Goal: Task Accomplishment & Management: Use online tool/utility

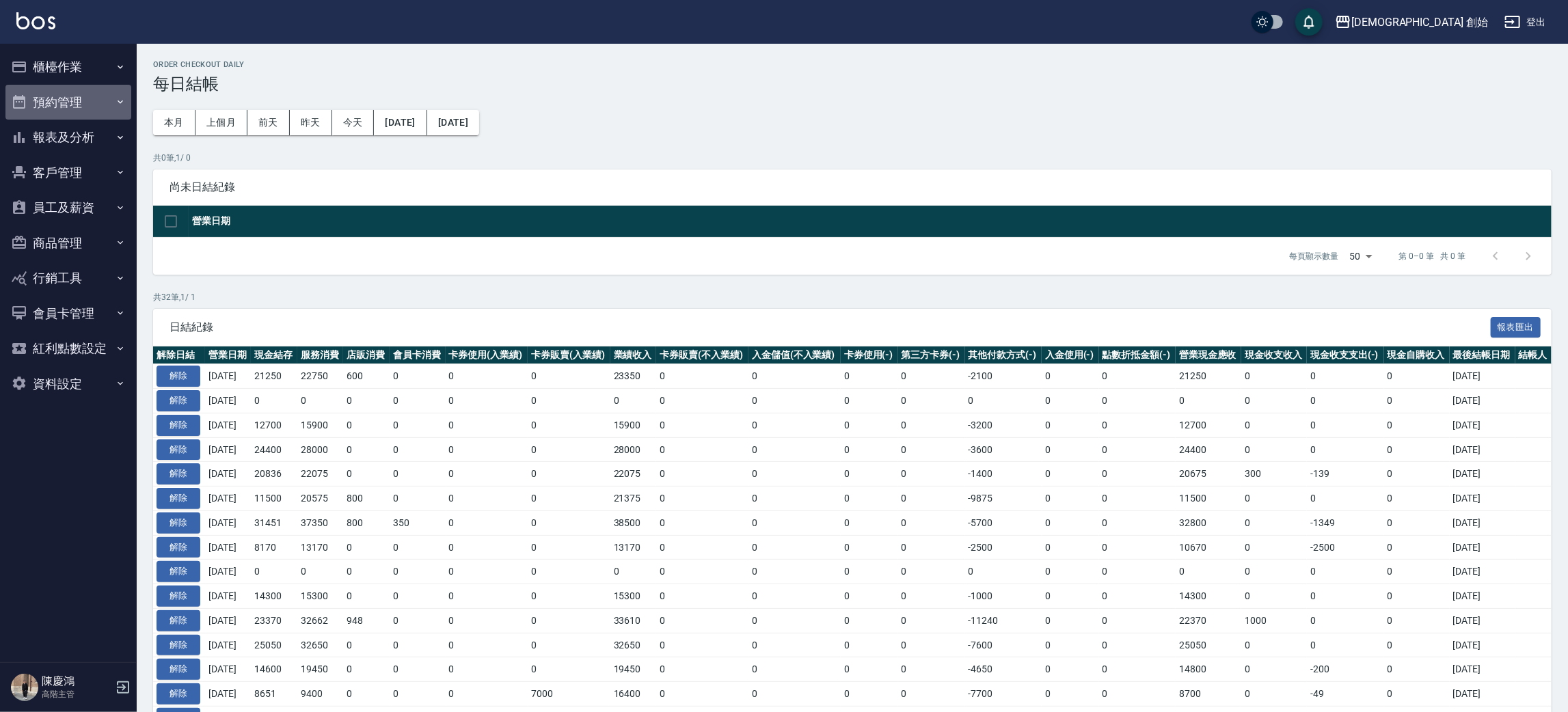
drag, startPoint x: 12, startPoint y: 97, endPoint x: 55, endPoint y: 110, distance: 44.9
click at [26, 101] on icon "button" at bounding box center [19, 102] width 17 height 17
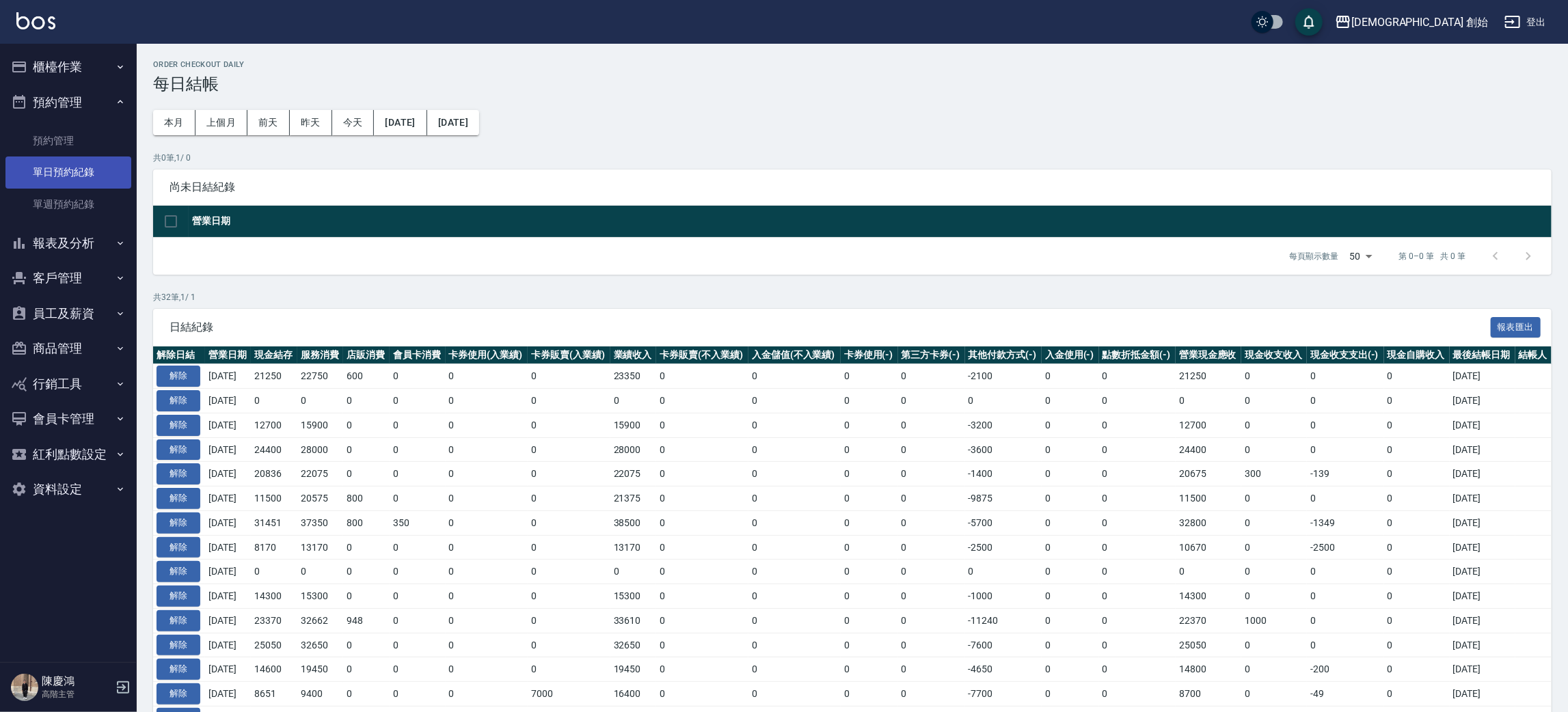
click at [87, 174] on link "單日預約紀錄" at bounding box center [68, 172] width 126 height 32
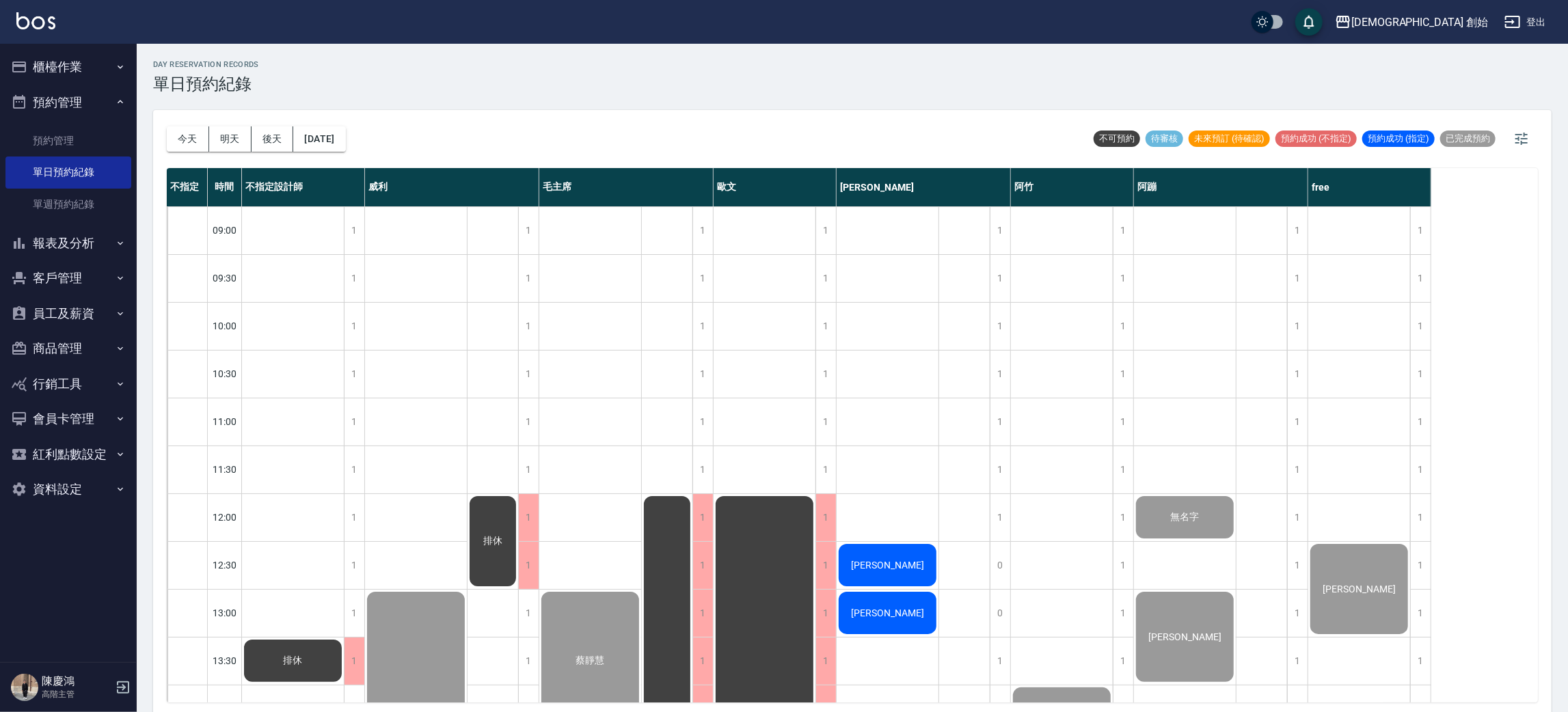
click at [84, 71] on button "櫃檯作業" at bounding box center [68, 67] width 126 height 36
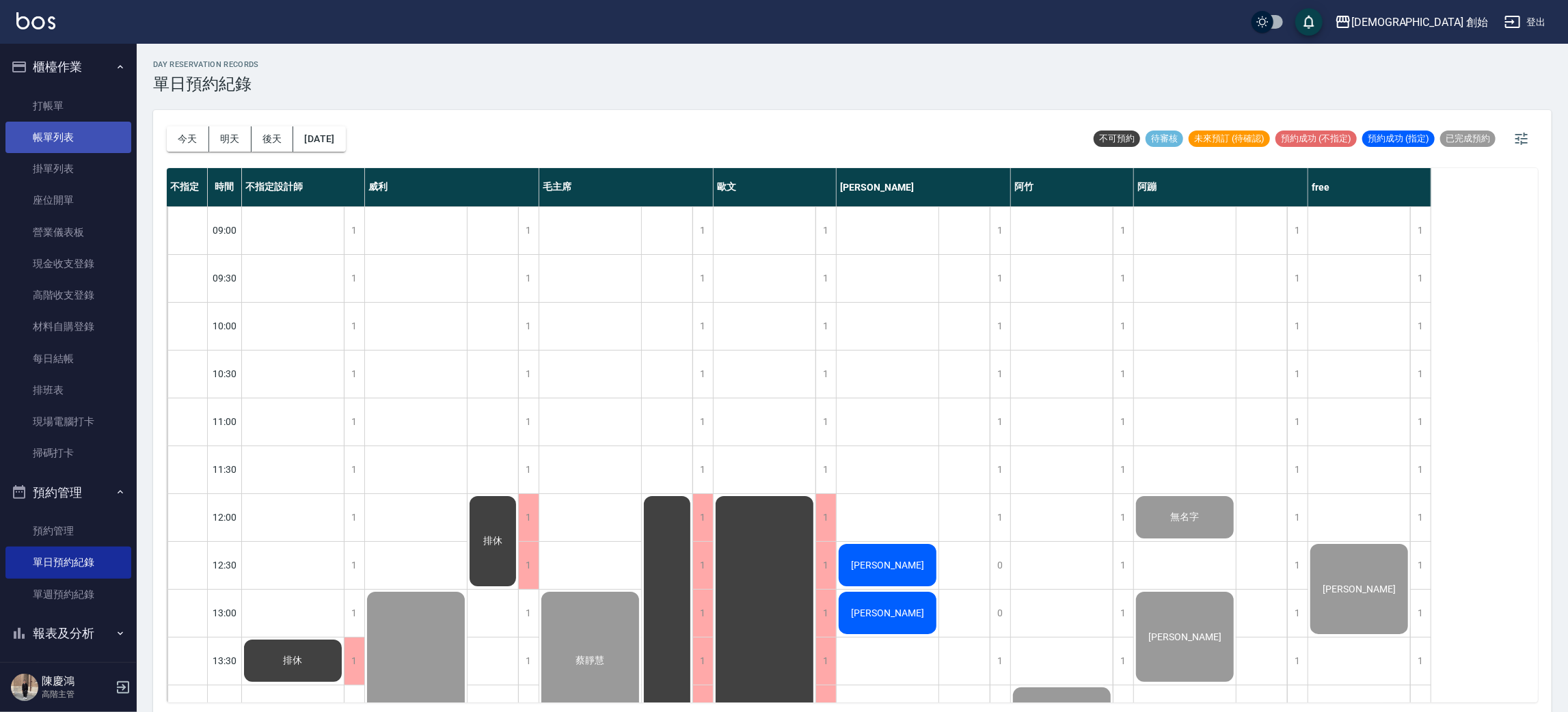
click at [81, 136] on link "帳單列表" at bounding box center [68, 137] width 126 height 32
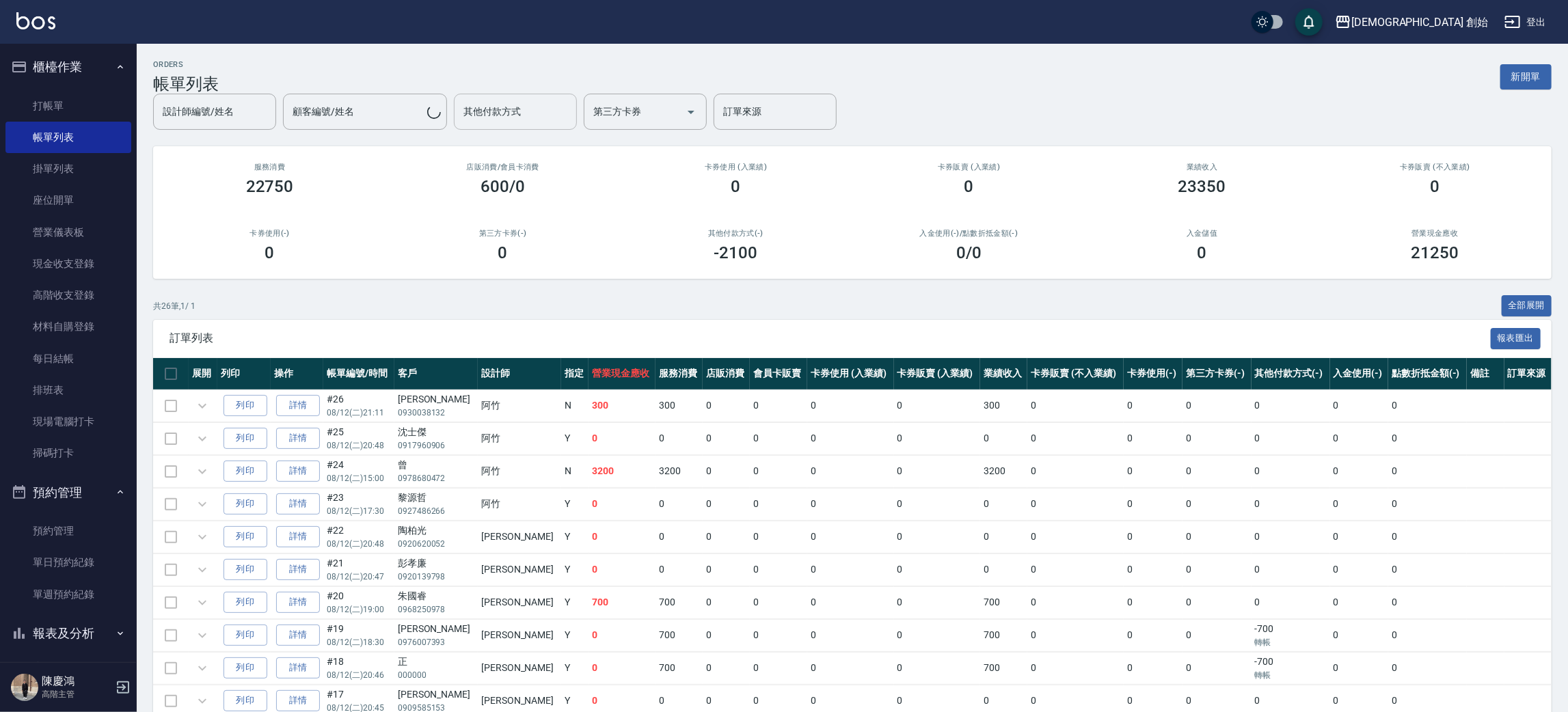
click at [485, 114] on div "設計師編號/姓名 設計師編號/姓名 顧客編號/姓名 顧客編號/姓名 其他付款方式 其他付款方式 第三方卡券 第三方卡券 訂單來源 訂單來源" at bounding box center [852, 112] width 1398 height 37
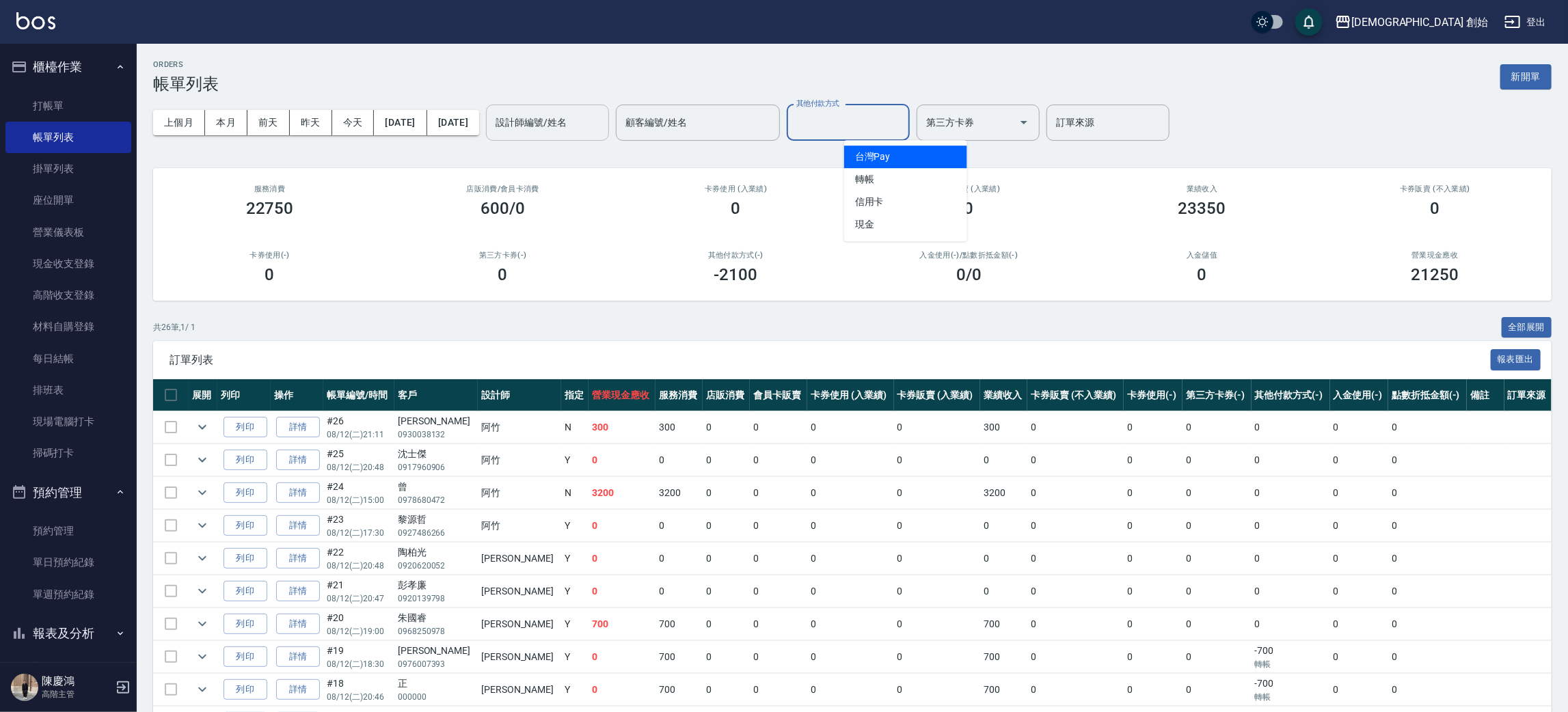
drag, startPoint x: 622, startPoint y: 108, endPoint x: 596, endPoint y: 130, distance: 34.1
click at [609, 119] on div "設計師編號/姓名" at bounding box center [547, 123] width 123 height 37
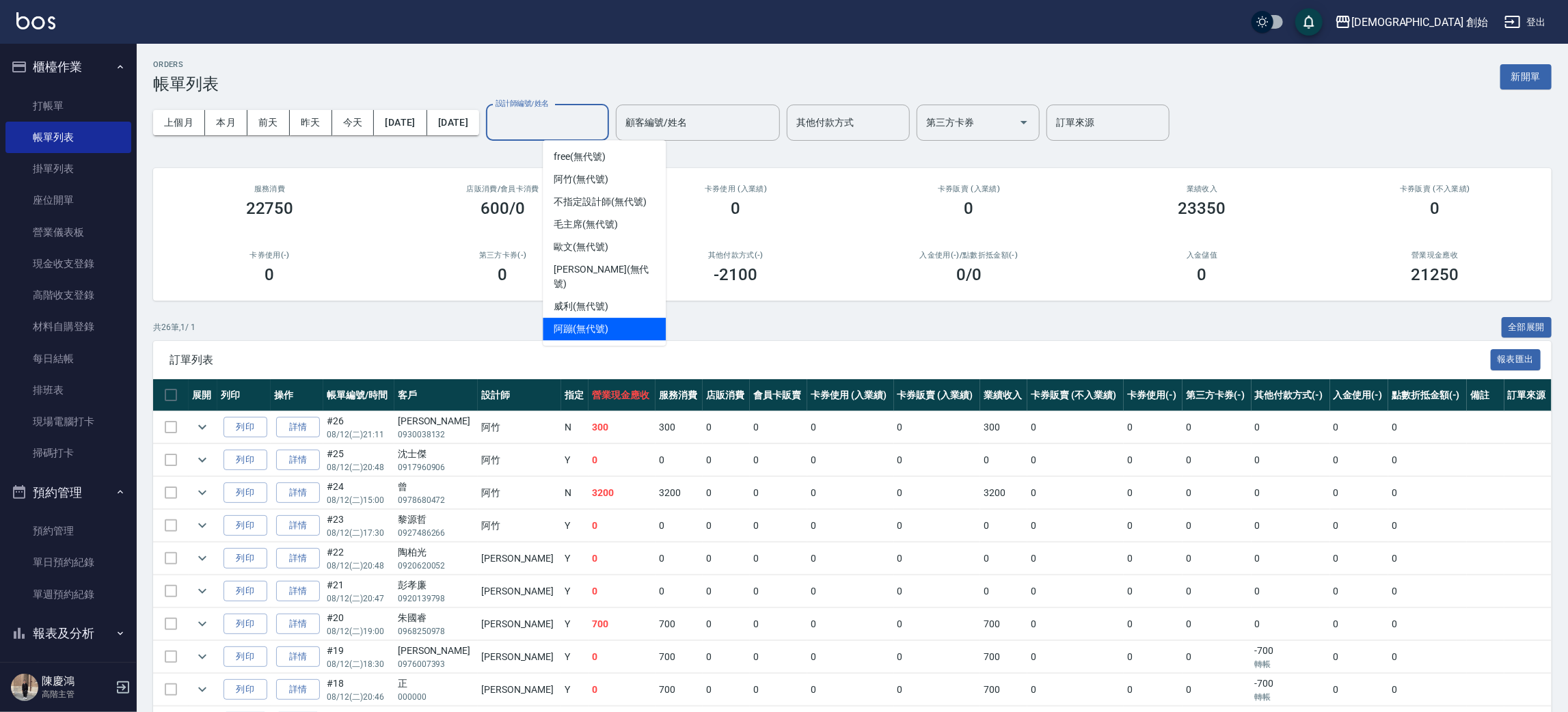
click at [612, 321] on div "阿蹦 (無代號)" at bounding box center [604, 328] width 123 height 23
type input "阿蹦(無代號)"
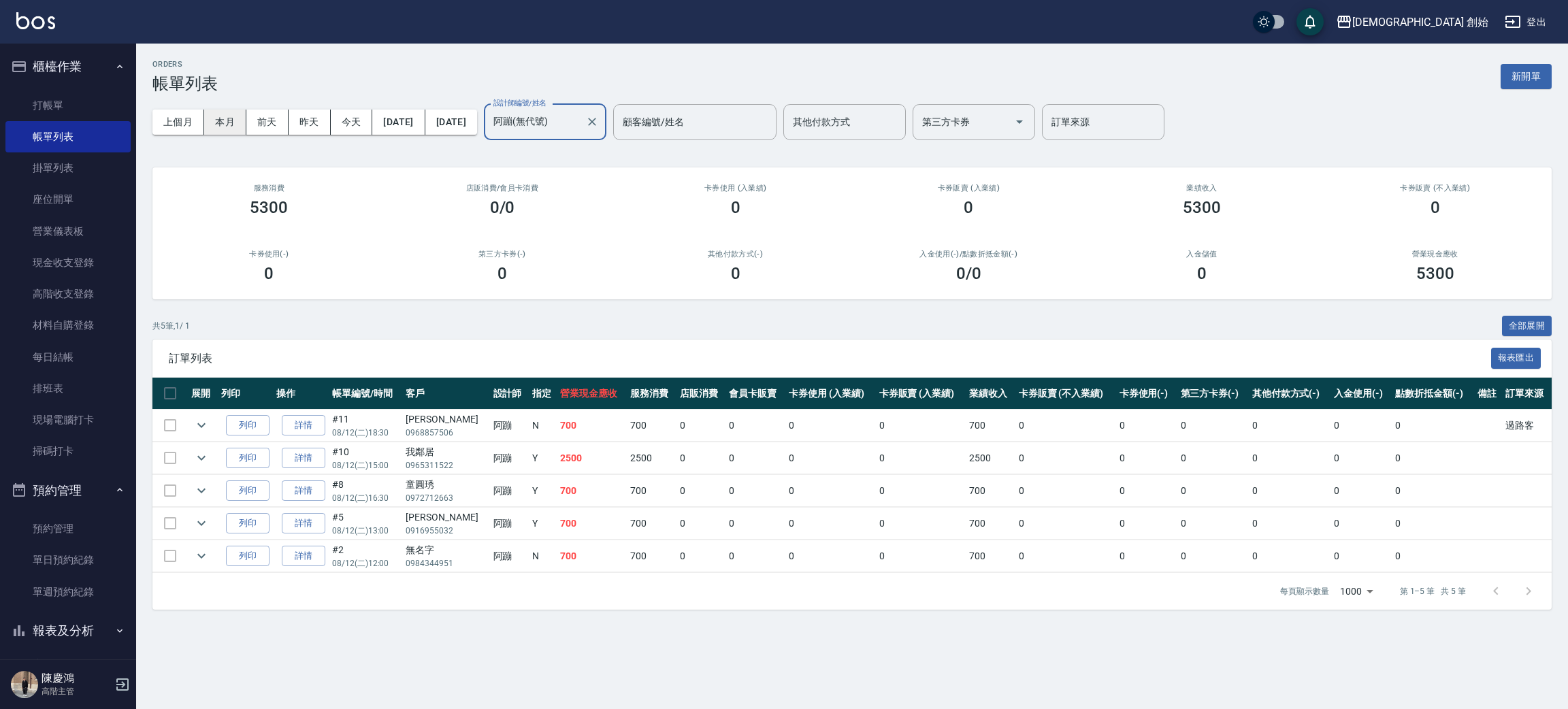
click at [233, 127] on button "本月" at bounding box center [224, 122] width 42 height 26
